Goal: Information Seeking & Learning: Learn about a topic

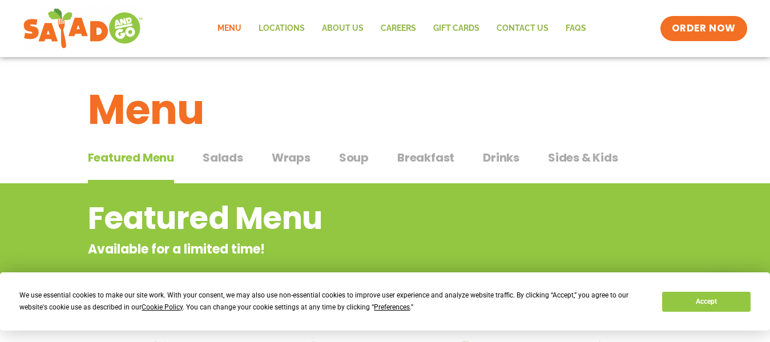
click at [287, 156] on span "Wraps" at bounding box center [291, 157] width 39 height 17
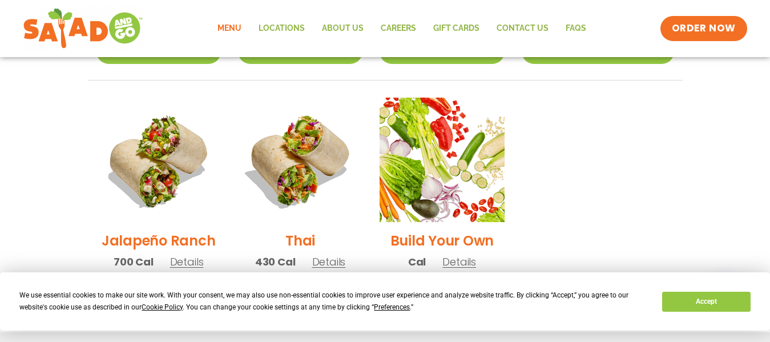
scroll to position [913, 0]
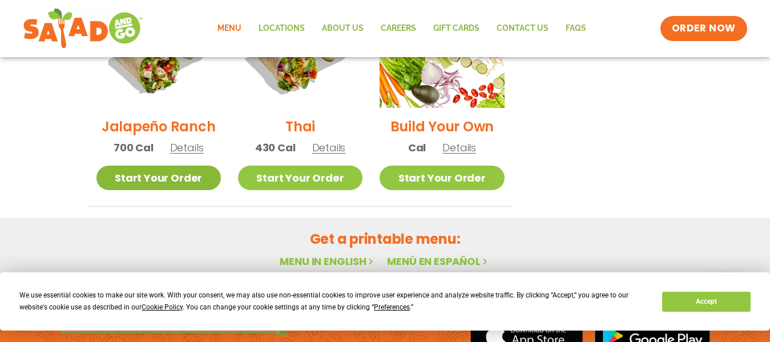
click at [182, 166] on link "Start Your Order" at bounding box center [158, 178] width 124 height 25
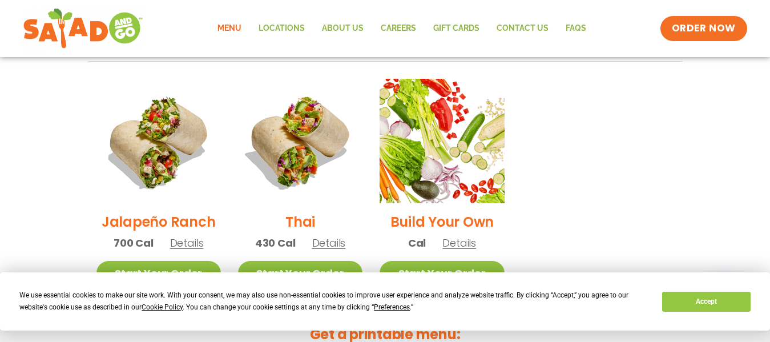
scroll to position [798, 0]
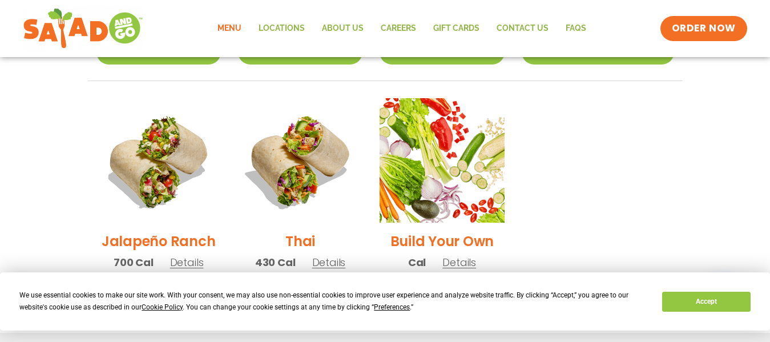
click at [178, 231] on h2 "Jalapeño Ranch" at bounding box center [159, 241] width 114 height 20
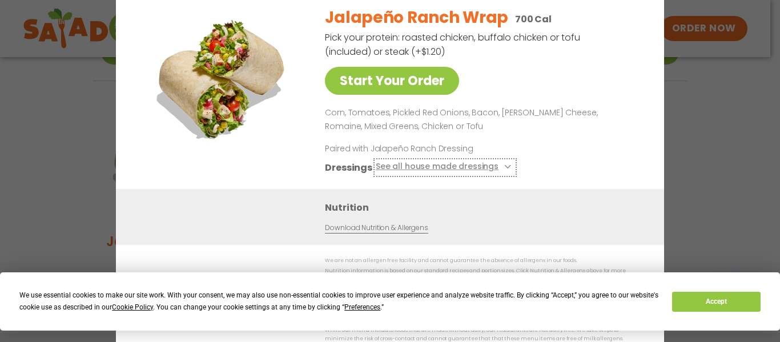
click at [454, 171] on button "See all house made dressings" at bounding box center [445, 167] width 139 height 14
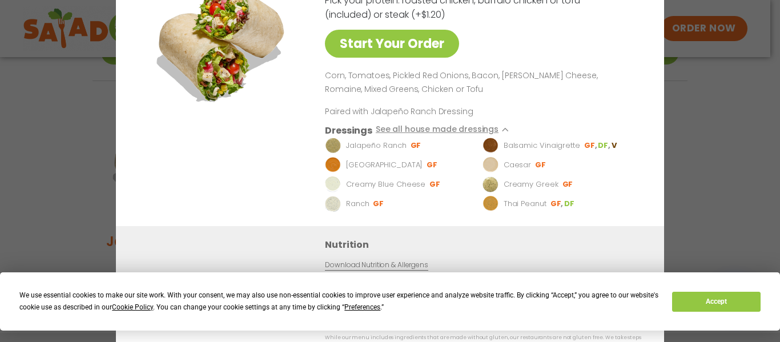
drag, startPoint x: 611, startPoint y: 151, endPoint x: 617, endPoint y: 154, distance: 6.4
click at [617, 153] on li "Balsamic Vinaigrette GF DF V" at bounding box center [559, 145] width 154 height 16
click at [414, 148] on li "GF" at bounding box center [416, 145] width 12 height 10
click at [744, 299] on button "Accept" at bounding box center [716, 302] width 88 height 20
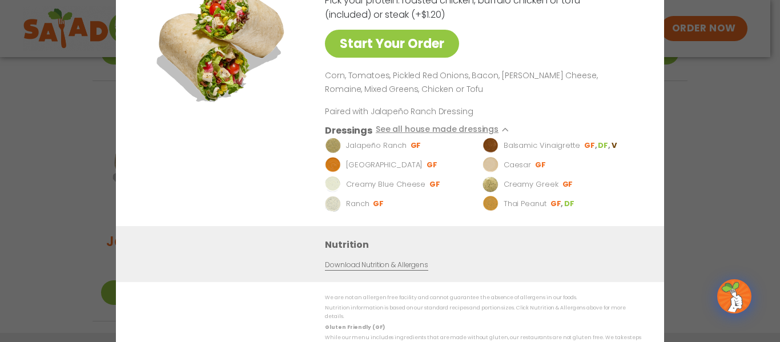
click at [380, 205] on li "GF" at bounding box center [379, 203] width 12 height 10
drag, startPoint x: 391, startPoint y: 207, endPoint x: 402, endPoint y: 216, distance: 14.2
click at [402, 216] on div "Jalapeño Ranch Wrap 700 Cal Pick your protein: roasted chicken, buffalo chicken…" at bounding box center [481, 93] width 312 height 266
click at [336, 145] on img at bounding box center [333, 145] width 16 height 16
click at [430, 131] on button "See all house made dressings" at bounding box center [445, 130] width 139 height 14
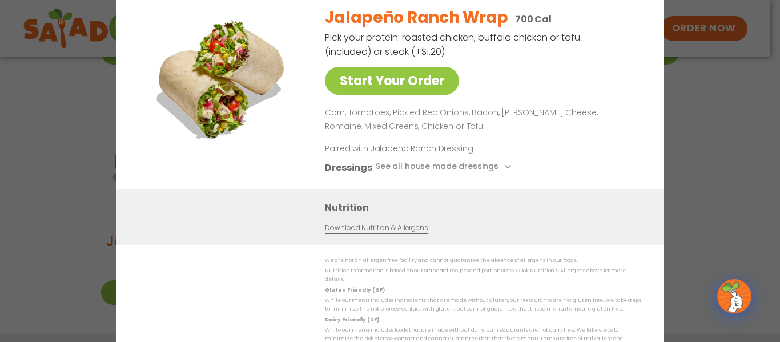
click at [496, 81] on div "Jalapeño Ranch Wrap 700 Cal Pick your protein: roasted chicken, buffalo chicken…" at bounding box center [481, 93] width 312 height 192
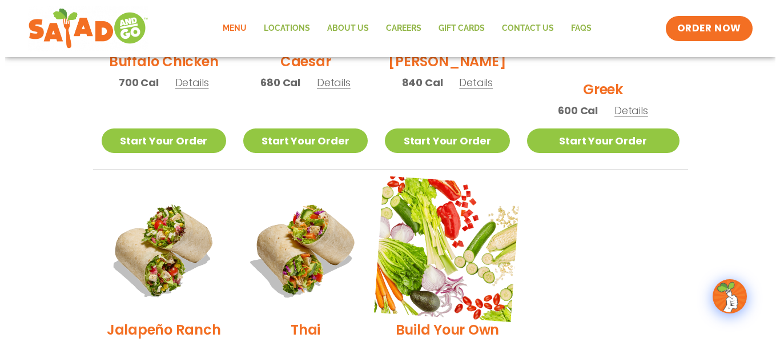
scroll to position [820, 0]
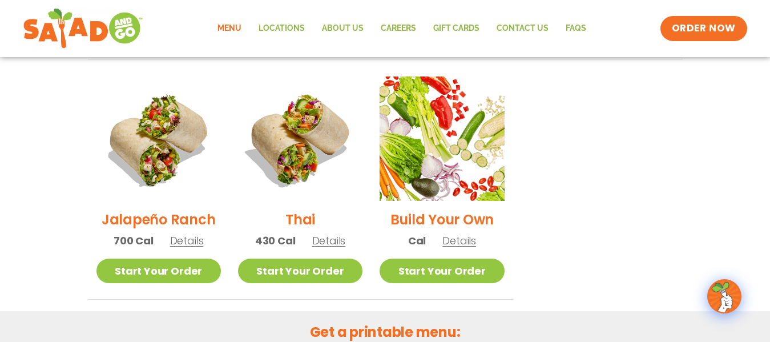
click at [450, 209] on h2 "Build Your Own" at bounding box center [442, 219] width 104 height 20
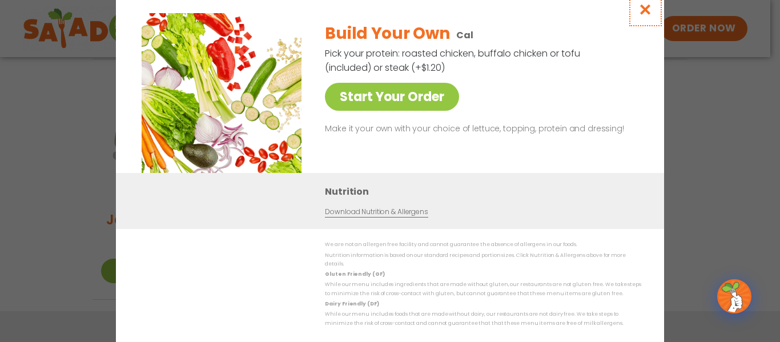
click at [640, 15] on icon "Close modal" at bounding box center [645, 9] width 14 height 12
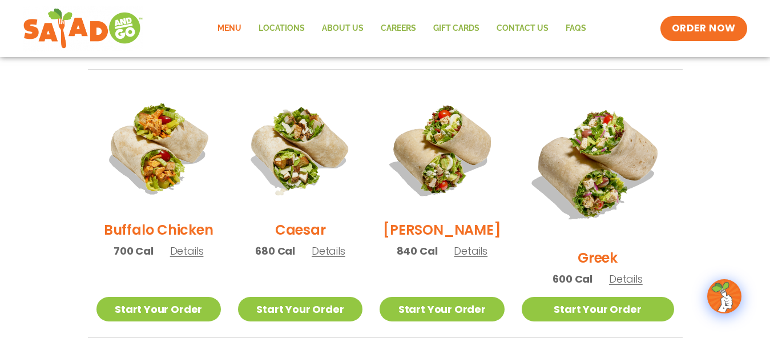
scroll to position [535, 0]
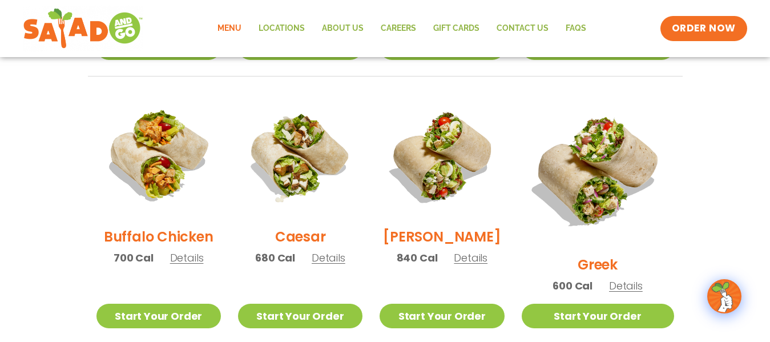
click at [483, 265] on span "Details" at bounding box center [471, 258] width 34 height 14
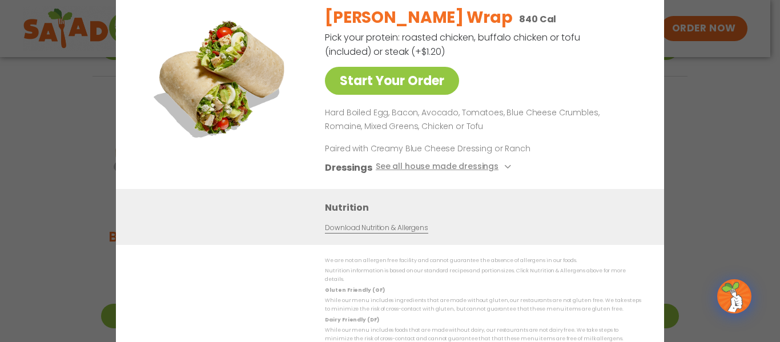
click at [699, 175] on div "Start Your Order Cobb Wrap 840 Cal Pick your protein: roasted chicken, buffalo …" at bounding box center [390, 171] width 780 height 342
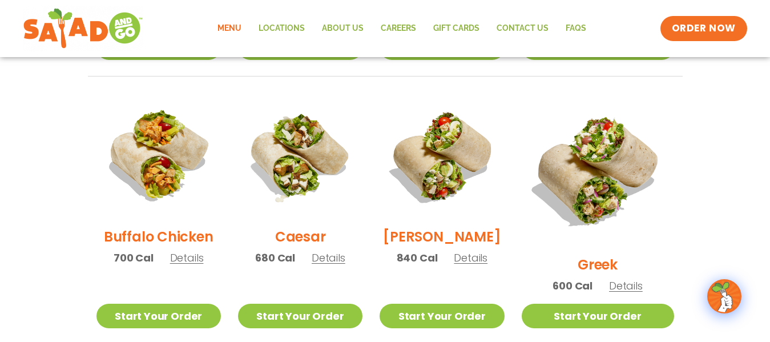
scroll to position [306, 0]
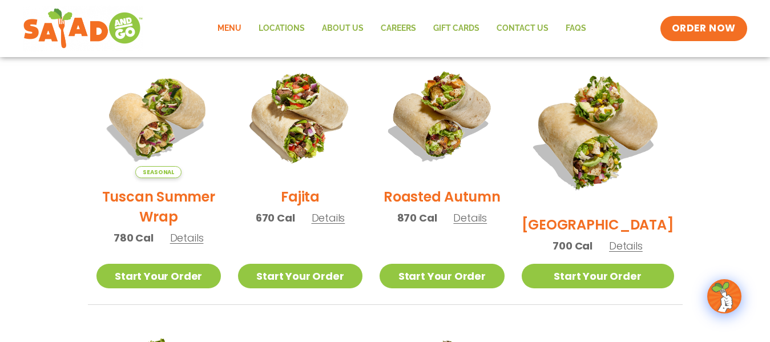
click at [630, 239] on span "Details" at bounding box center [626, 246] width 34 height 14
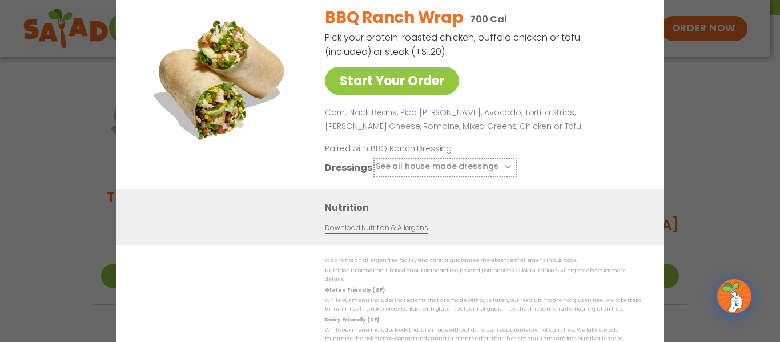
click at [443, 174] on button "See all house made dressings" at bounding box center [445, 167] width 139 height 14
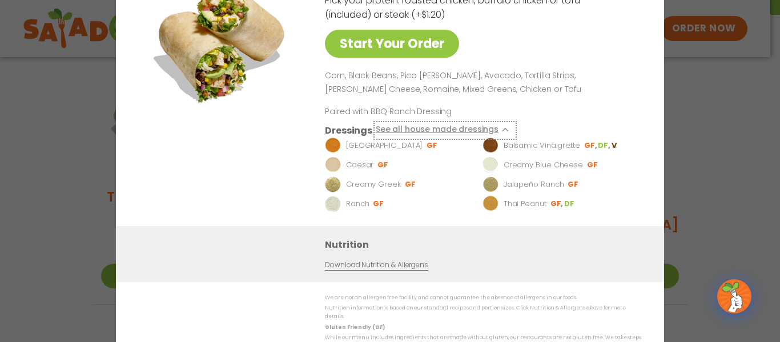
click at [448, 148] on div "BBQ Ranch Wrap 700 Cal Pick your protein: roasted chicken, buffalo chicken or t…" at bounding box center [481, 93] width 312 height 266
click at [445, 136] on button "See all house made dressings" at bounding box center [445, 130] width 139 height 14
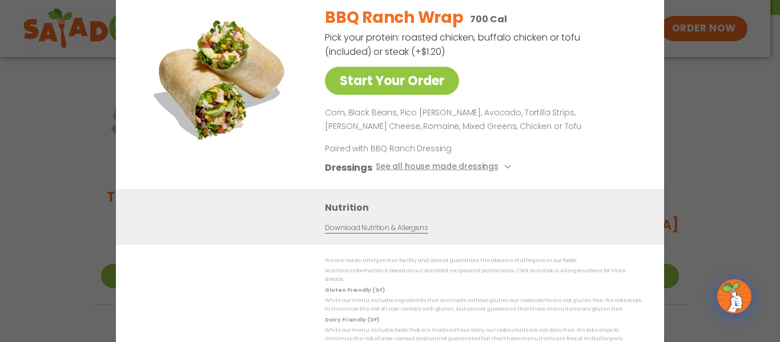
drag, startPoint x: 685, startPoint y: 70, endPoint x: 603, endPoint y: 159, distance: 120.8
click at [603, 159] on div "Start Your Order BBQ Ranch Wrap 700 Cal Pick your protein: roasted chicken, buf…" at bounding box center [390, 171] width 780 height 342
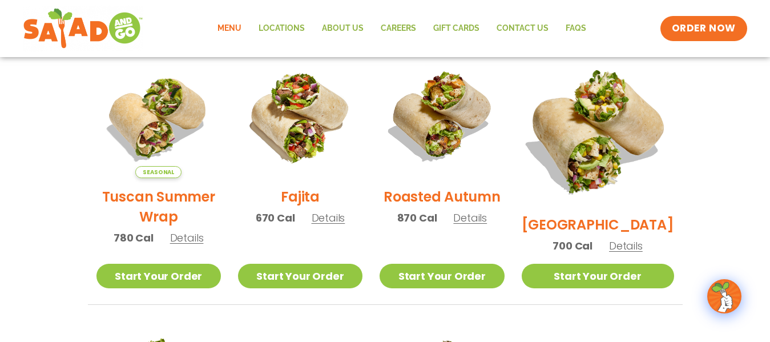
click at [603, 159] on img at bounding box center [597, 130] width 179 height 179
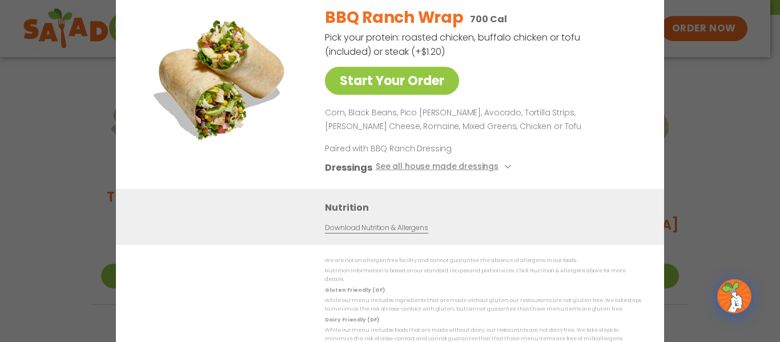
click at [603, 159] on div "BBQ Ranch Wrap 700 Cal Pick your protein: roasted chicken, buffalo chicken or t…" at bounding box center [481, 93] width 312 height 192
click at [596, 91] on div "BBQ Ranch Wrap 700 Cal Pick your protein: roasted chicken, buffalo chicken or t…" at bounding box center [481, 93] width 312 height 192
click at [445, 172] on button "See all house made dressings" at bounding box center [445, 167] width 139 height 14
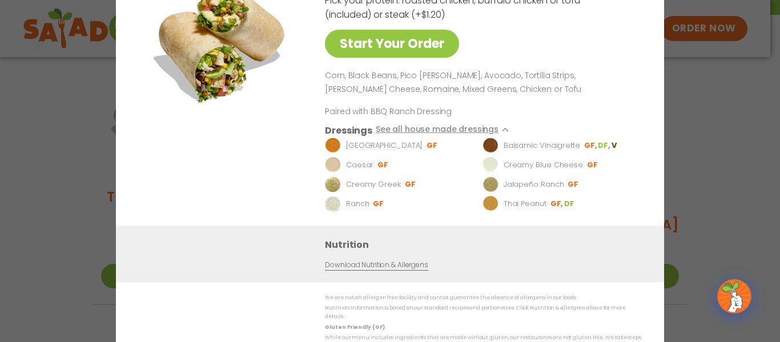
click at [516, 90] on p "Corn, Black Beans, Pico [PERSON_NAME], Avocado, Tortilla Strips, [PERSON_NAME] …" at bounding box center [481, 82] width 312 height 27
click at [739, 86] on div "Start Your Order BBQ Ranch Wrap 700 Cal Pick your protein: roasted chicken, buf…" at bounding box center [390, 171] width 780 height 342
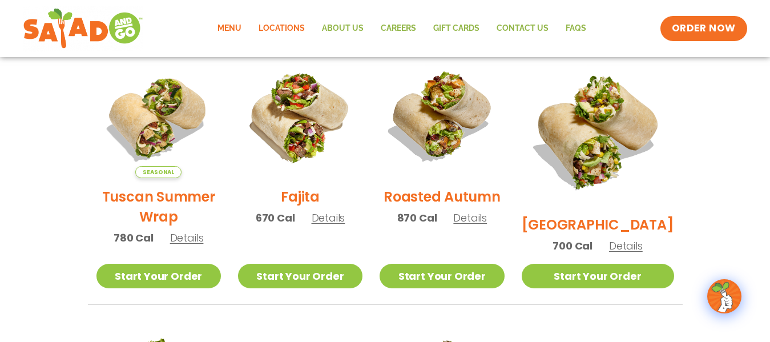
click at [285, 22] on link "Locations" at bounding box center [281, 28] width 63 height 26
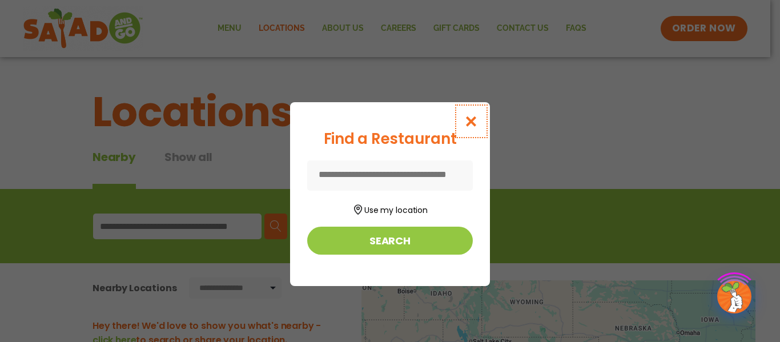
click at [465, 115] on icon "Close modal" at bounding box center [471, 121] width 14 height 12
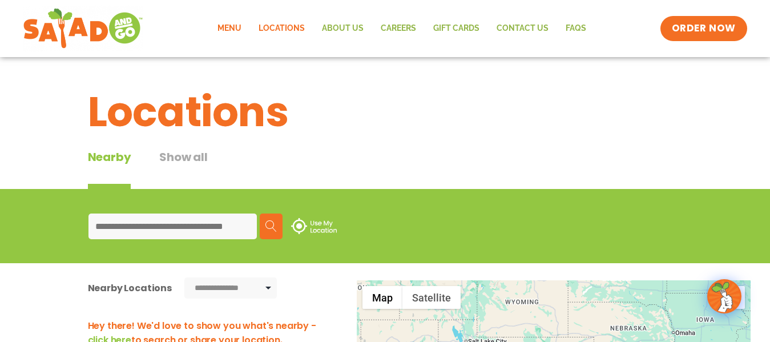
click at [221, 27] on link "Menu" at bounding box center [229, 28] width 41 height 26
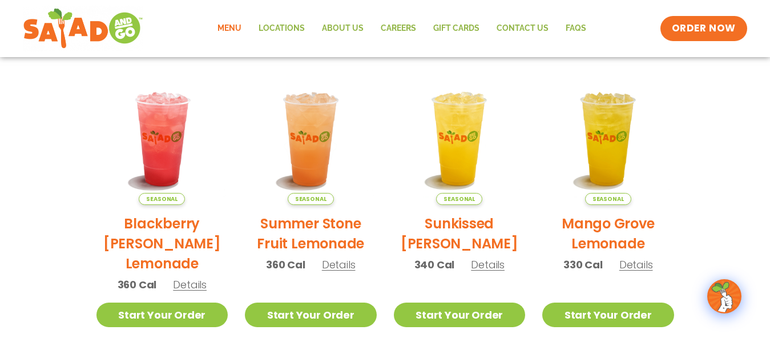
scroll to position [790, 0]
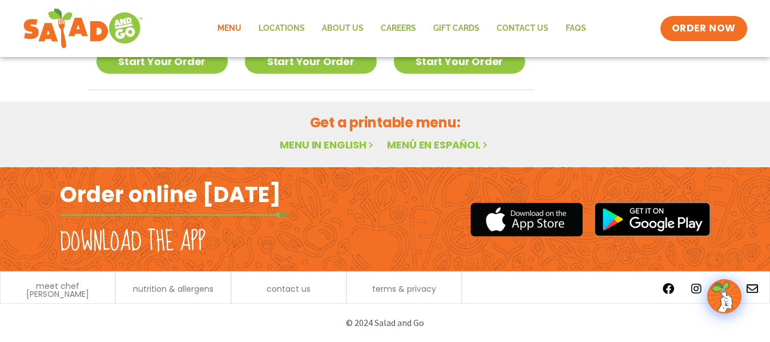
click at [337, 146] on link "Menu in English" at bounding box center [328, 145] width 96 height 14
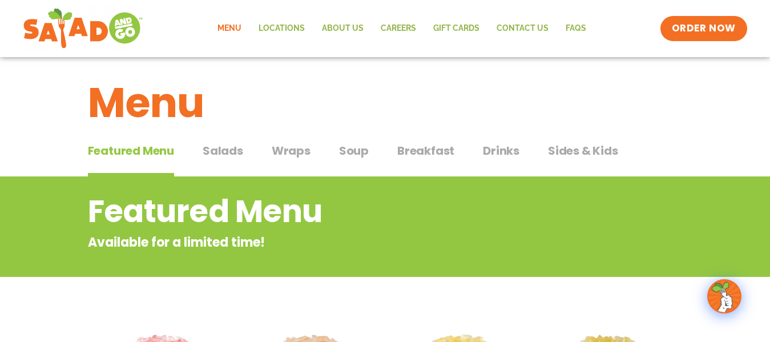
scroll to position [0, 0]
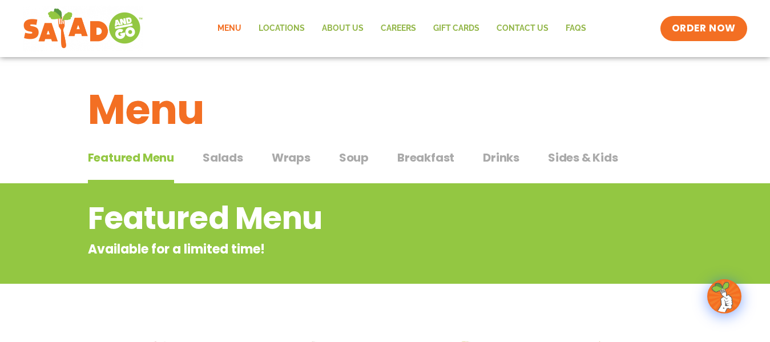
click at [231, 162] on span "Salads" at bounding box center [223, 157] width 41 height 17
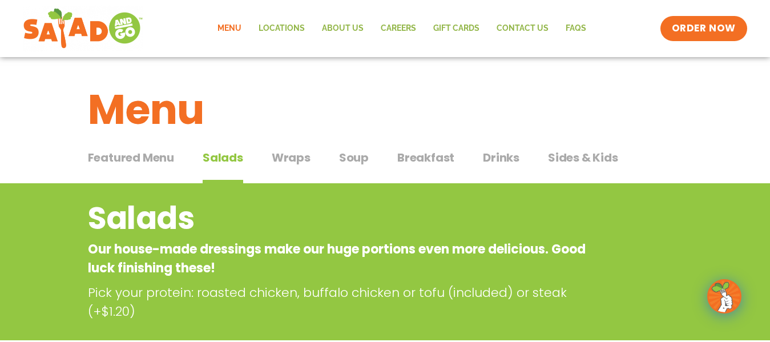
click at [273, 160] on span "Wraps" at bounding box center [291, 157] width 39 height 17
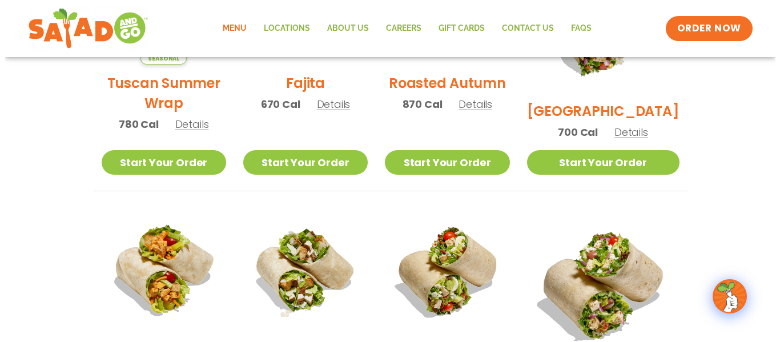
scroll to position [400, 0]
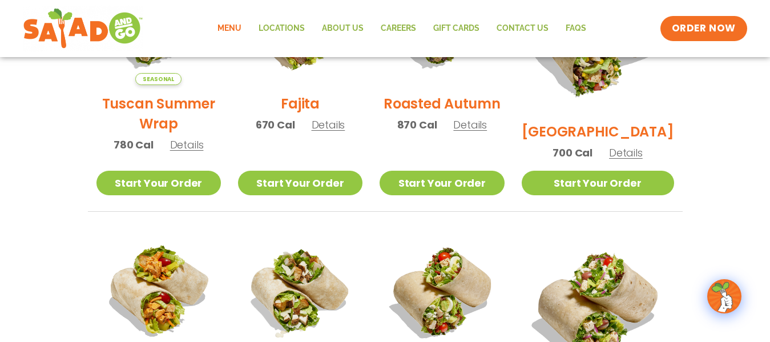
click at [631, 146] on span "Details" at bounding box center [626, 153] width 34 height 14
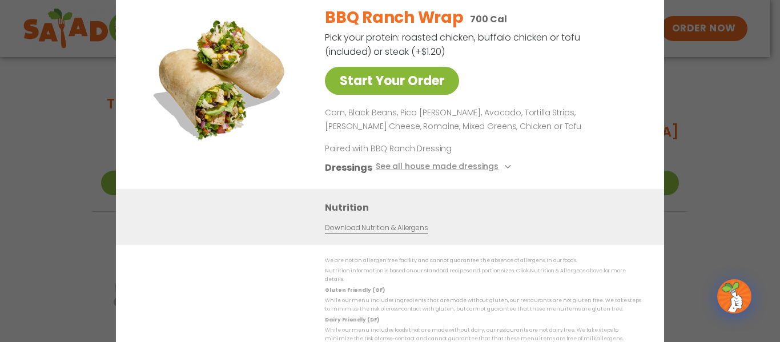
click at [397, 87] on link "Start Your Order" at bounding box center [392, 81] width 134 height 28
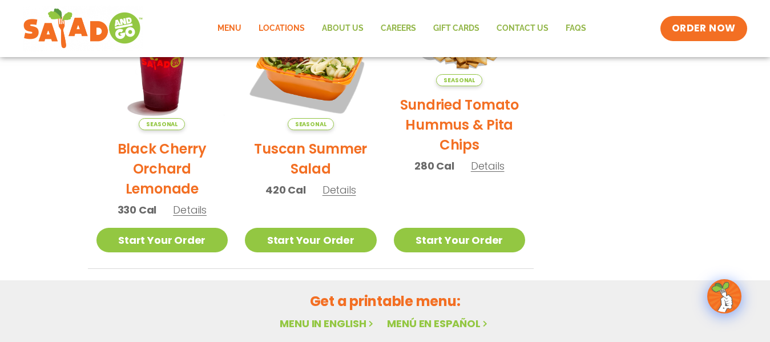
scroll to position [628, 0]
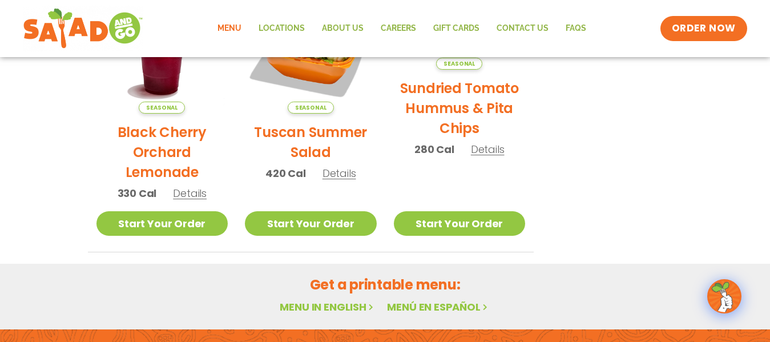
click at [342, 308] on link "Menu in English" at bounding box center [328, 307] width 96 height 14
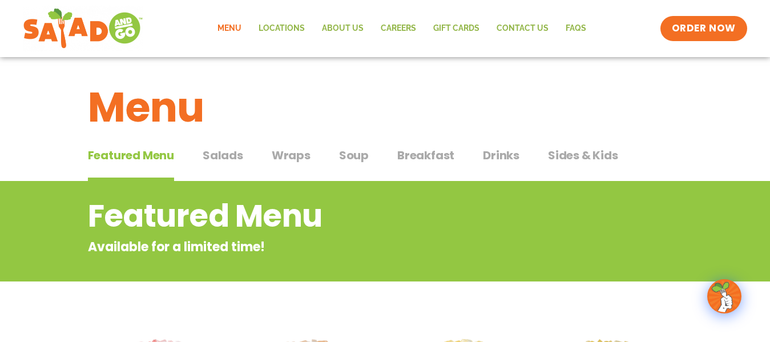
scroll to position [0, 0]
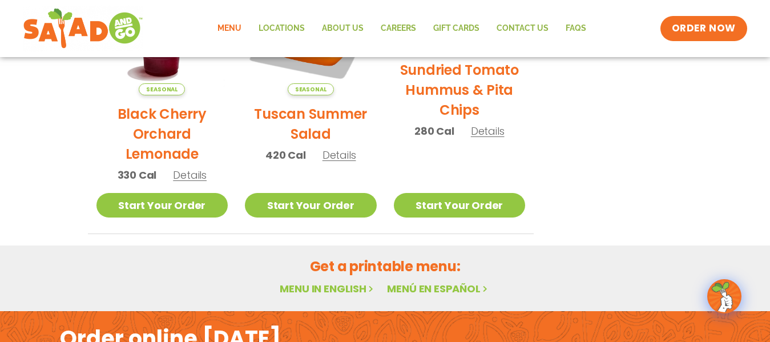
scroll to position [790, 0]
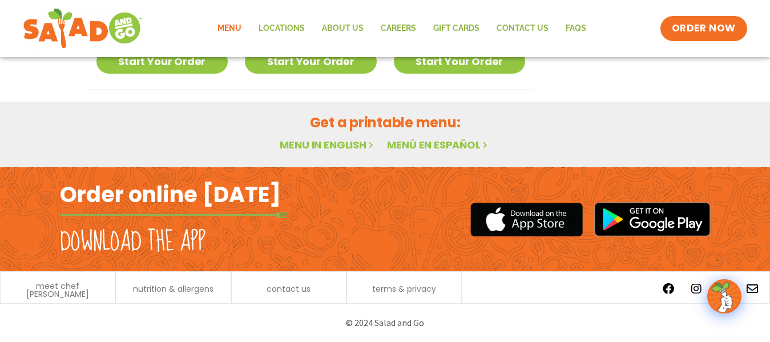
click at [346, 139] on link "Menu in English" at bounding box center [328, 145] width 96 height 14
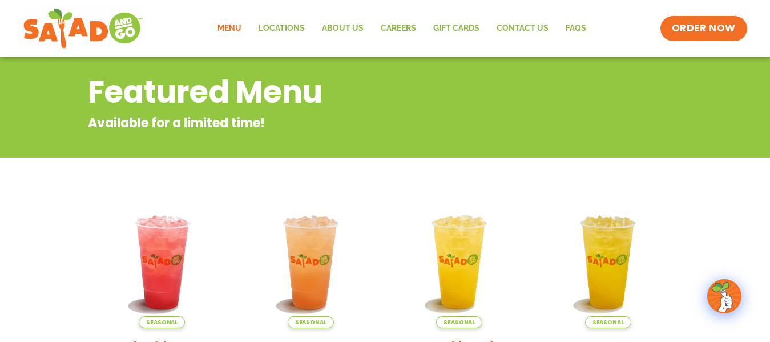
scroll to position [285, 0]
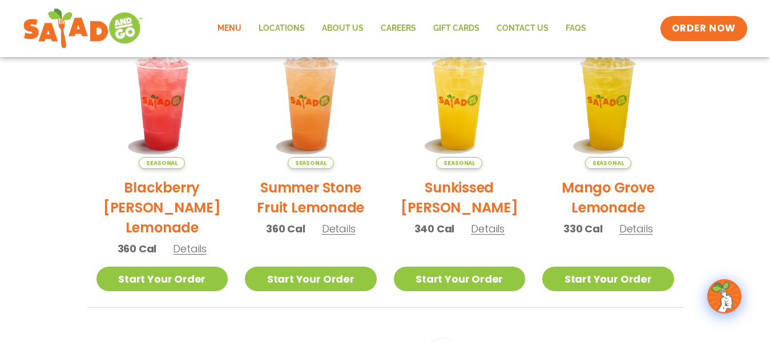
click at [185, 250] on span "Details" at bounding box center [190, 248] width 34 height 14
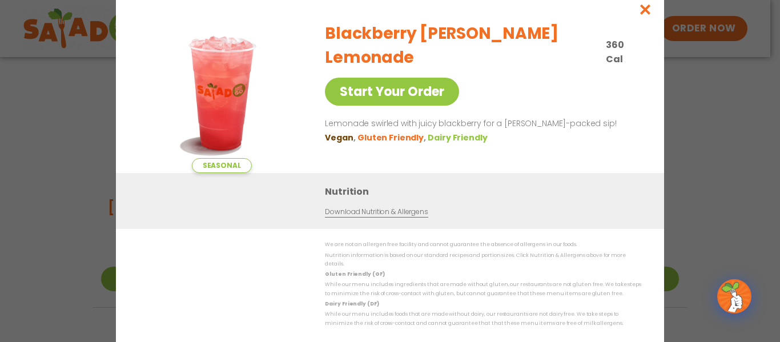
click at [763, 140] on div "Seasonal Start Your Order Blackberry Bramble Lemonade 360 Cal Start Your Order …" at bounding box center [390, 171] width 780 height 342
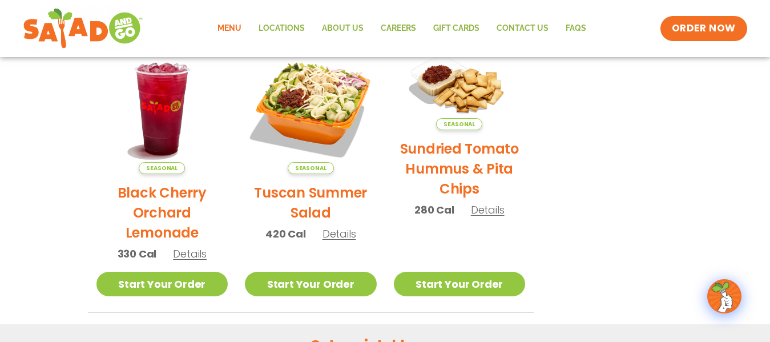
scroll to position [571, 0]
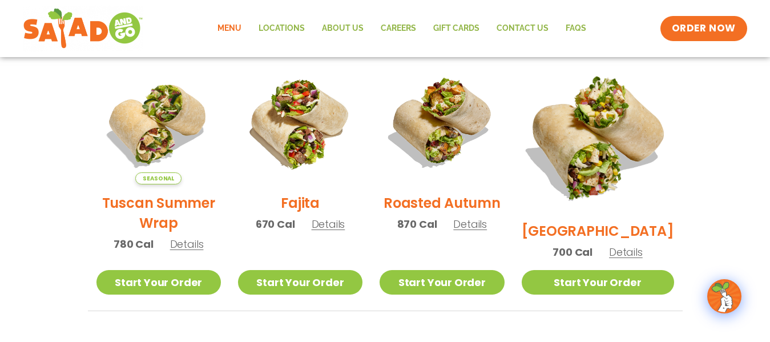
scroll to position [285, 0]
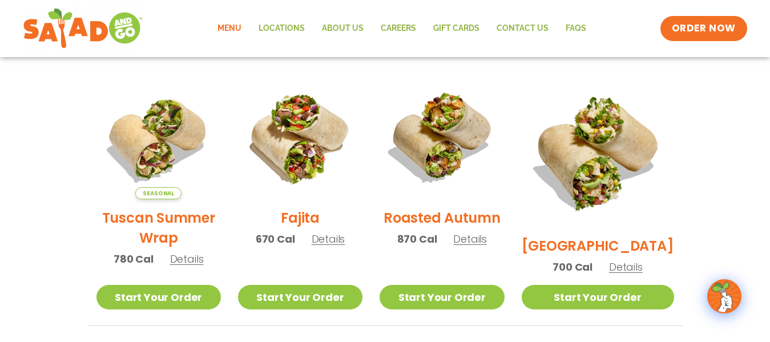
click at [638, 260] on span "Details" at bounding box center [626, 267] width 34 height 14
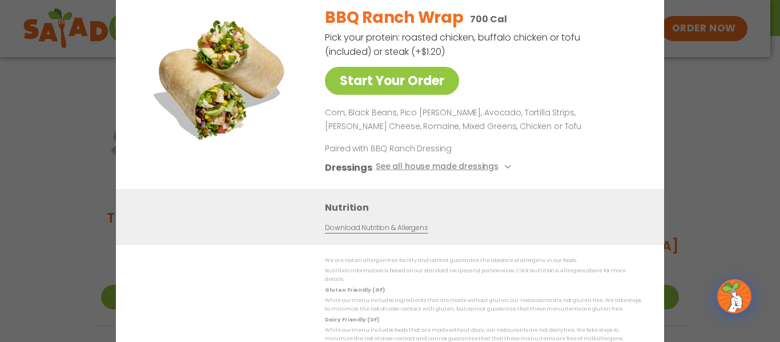
click at [711, 128] on div "Start Your Order BBQ Ranch Wrap 700 Cal Pick your protein: roasted chicken, buf…" at bounding box center [390, 171] width 780 height 342
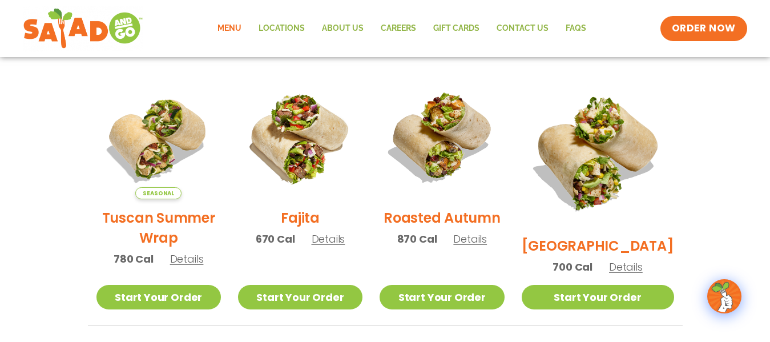
click at [345, 246] on span "Details" at bounding box center [329, 239] width 34 height 14
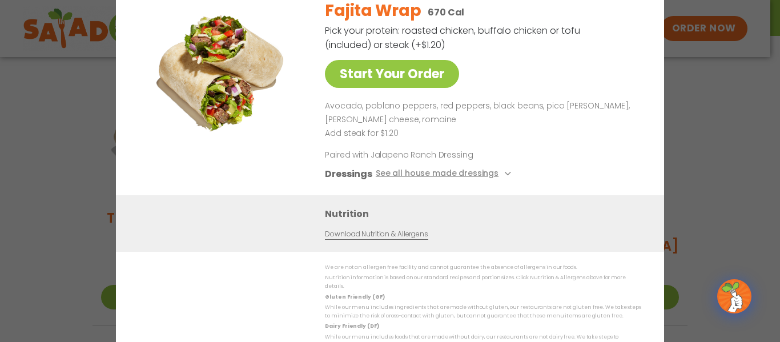
click at [699, 153] on div "Start Your Order Fajita Wrap 670 Cal Pick your protein: roasted chicken, buffal…" at bounding box center [390, 171] width 780 height 342
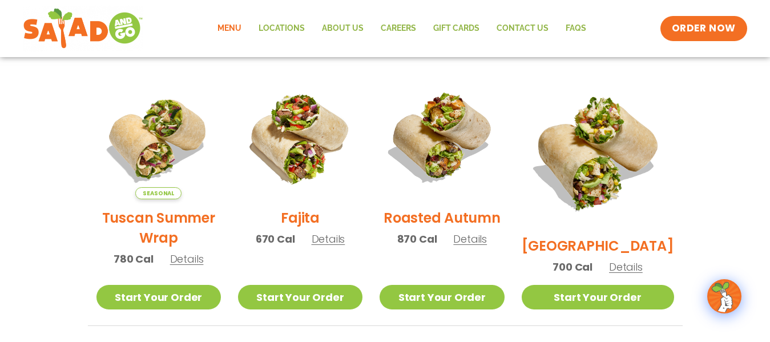
click at [626, 260] on span "Details" at bounding box center [626, 267] width 34 height 14
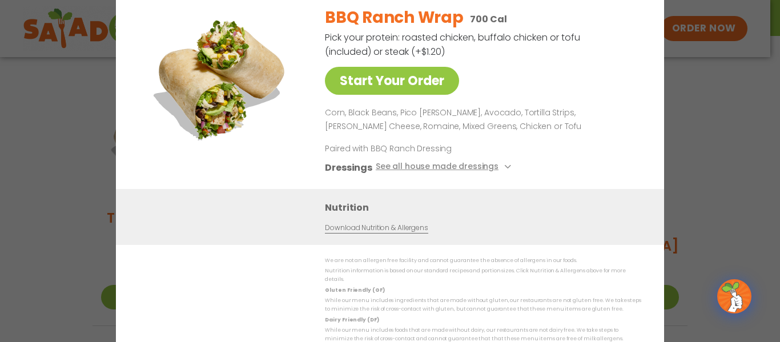
click at [672, 139] on div "Start Your Order BBQ Ranch Wrap 700 Cal Pick your protein: roasted chicken, buf…" at bounding box center [390, 171] width 780 height 342
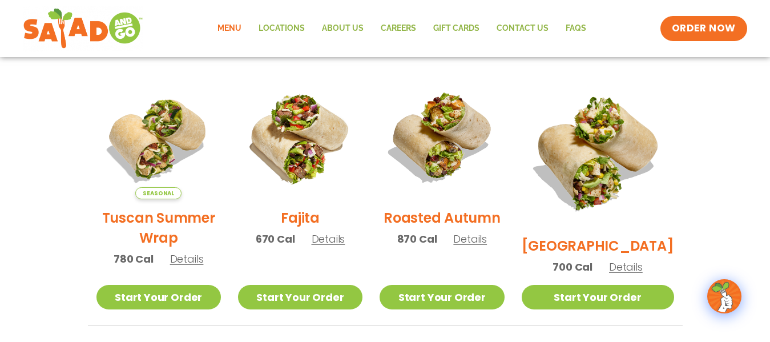
click at [331, 240] on span "Details" at bounding box center [329, 239] width 34 height 14
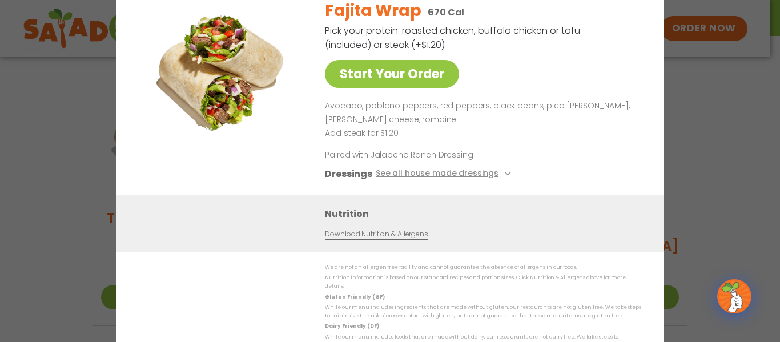
drag, startPoint x: 768, startPoint y: 159, endPoint x: 762, endPoint y: 156, distance: 6.1
click at [767, 159] on div "Start Your Order Fajita Wrap 670 Cal Pick your protein: roasted chicken, buffal…" at bounding box center [390, 171] width 780 height 342
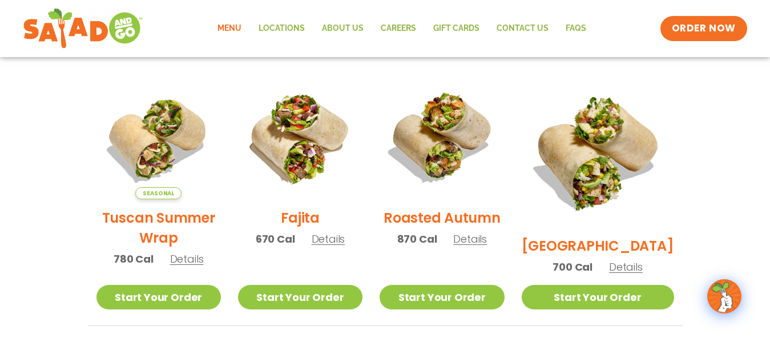
click at [191, 266] on span "Details" at bounding box center [187, 259] width 34 height 14
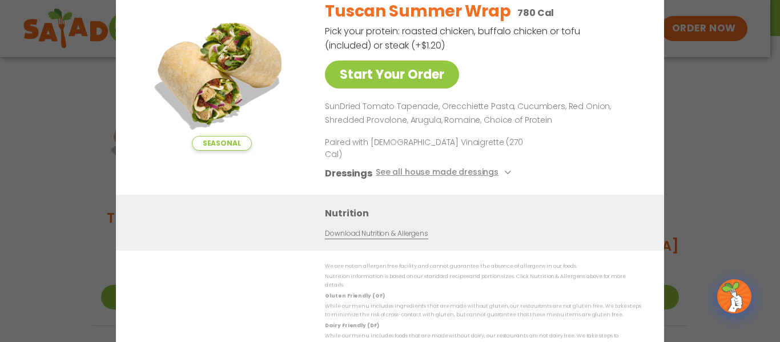
click at [729, 99] on div "Seasonal Start Your Order Tuscan Summer Wrap 780 Cal Pick your protein: roasted…" at bounding box center [390, 171] width 780 height 342
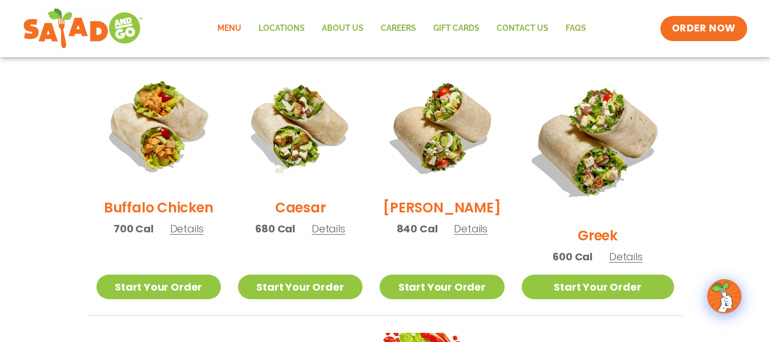
scroll to position [571, 0]
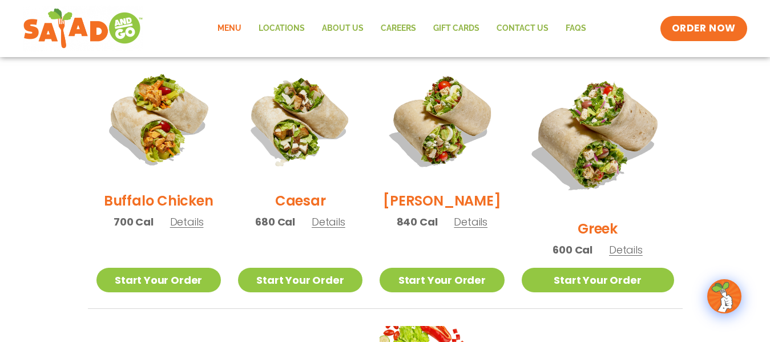
click at [182, 225] on span "Details" at bounding box center [187, 222] width 34 height 14
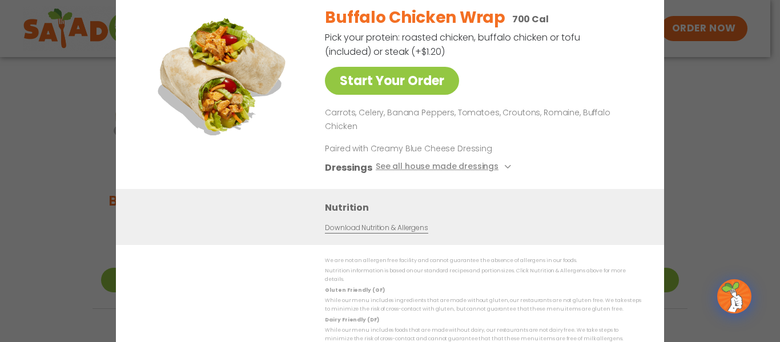
click at [689, 92] on div "Start Your Order Buffalo Chicken Wrap 700 Cal Pick your protein: roasted chicke…" at bounding box center [390, 171] width 780 height 342
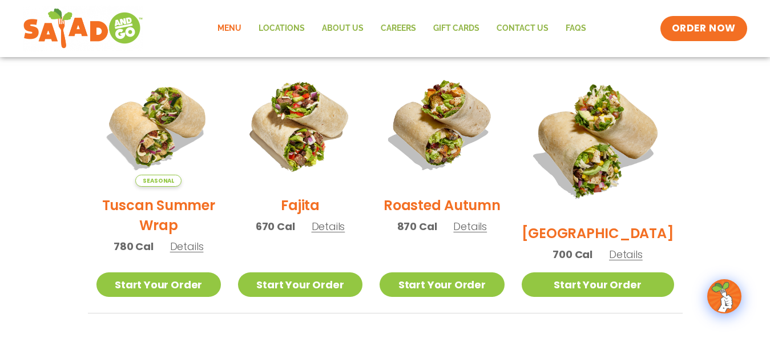
scroll to position [285, 0]
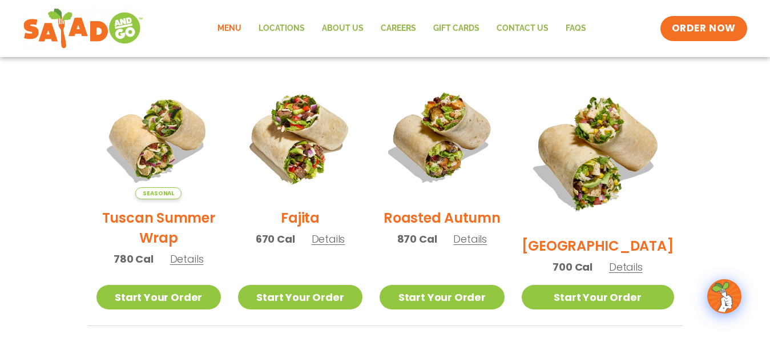
click at [475, 245] on span "Details" at bounding box center [470, 239] width 34 height 14
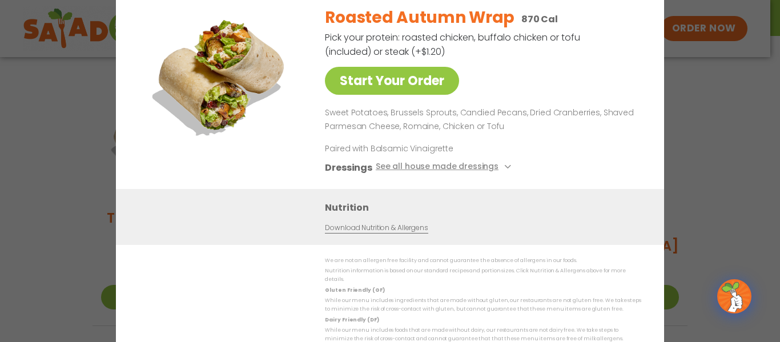
click at [712, 119] on div "Start Your Order Roasted Autumn Wrap 870 Cal Pick your protein: roasted chicken…" at bounding box center [390, 171] width 780 height 342
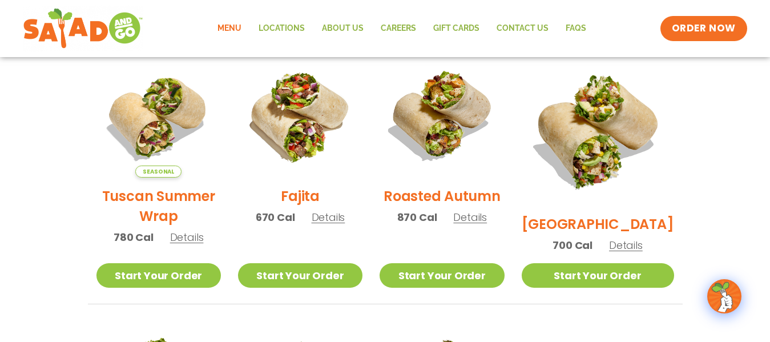
scroll to position [330, 0]
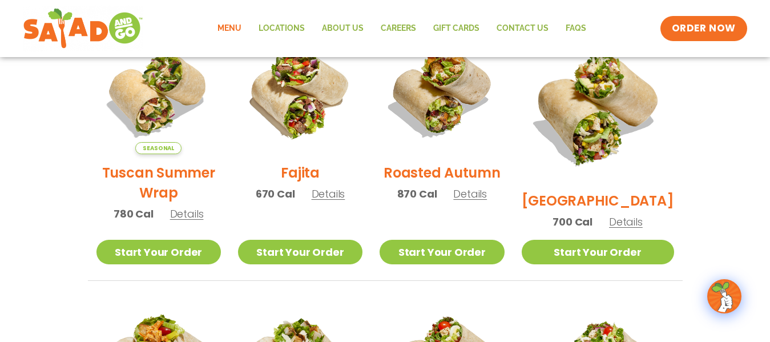
click at [637, 215] on span "Details" at bounding box center [626, 222] width 34 height 14
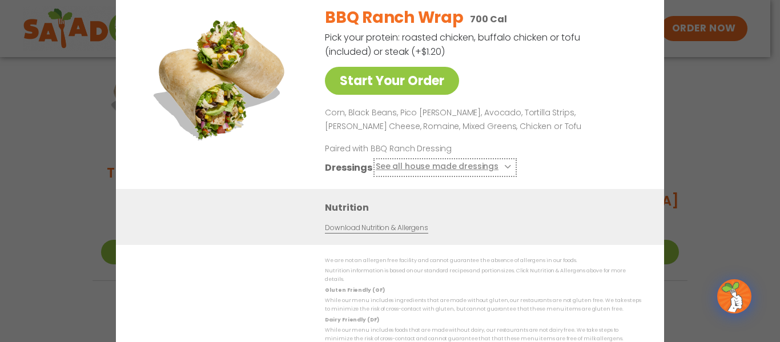
click at [494, 170] on button "See all house made dressings" at bounding box center [445, 167] width 139 height 14
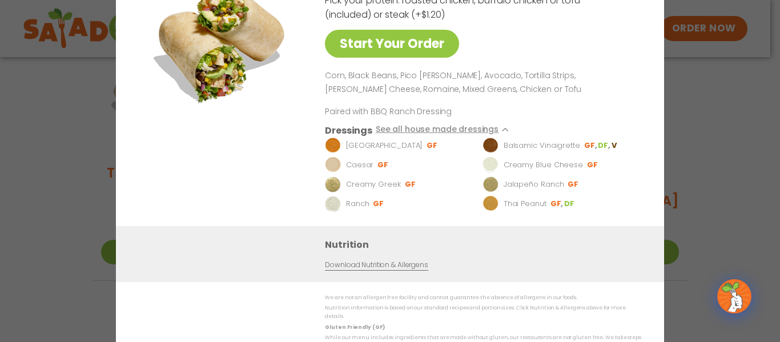
click at [723, 132] on div "Start Your Order BBQ Ranch Wrap 700 Cal Pick your protein: roasted chicken, buf…" at bounding box center [390, 171] width 780 height 342
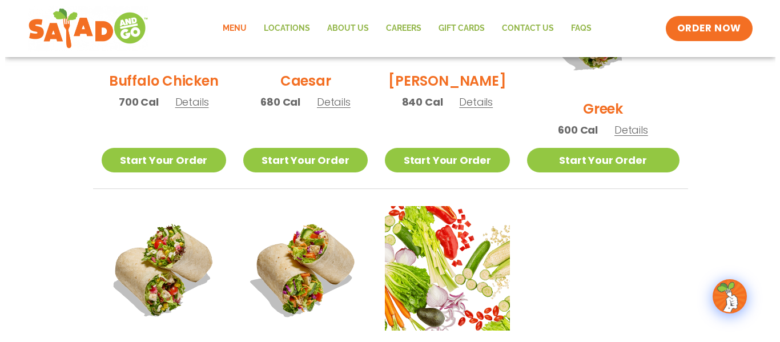
scroll to position [844, 0]
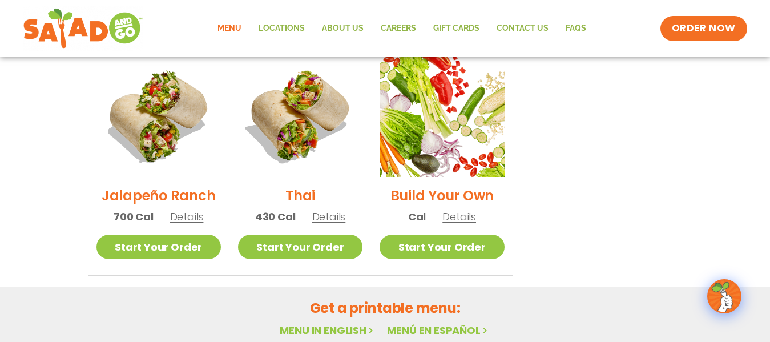
click at [469, 209] on span "Details" at bounding box center [459, 216] width 34 height 14
